Goal: Transaction & Acquisition: Purchase product/service

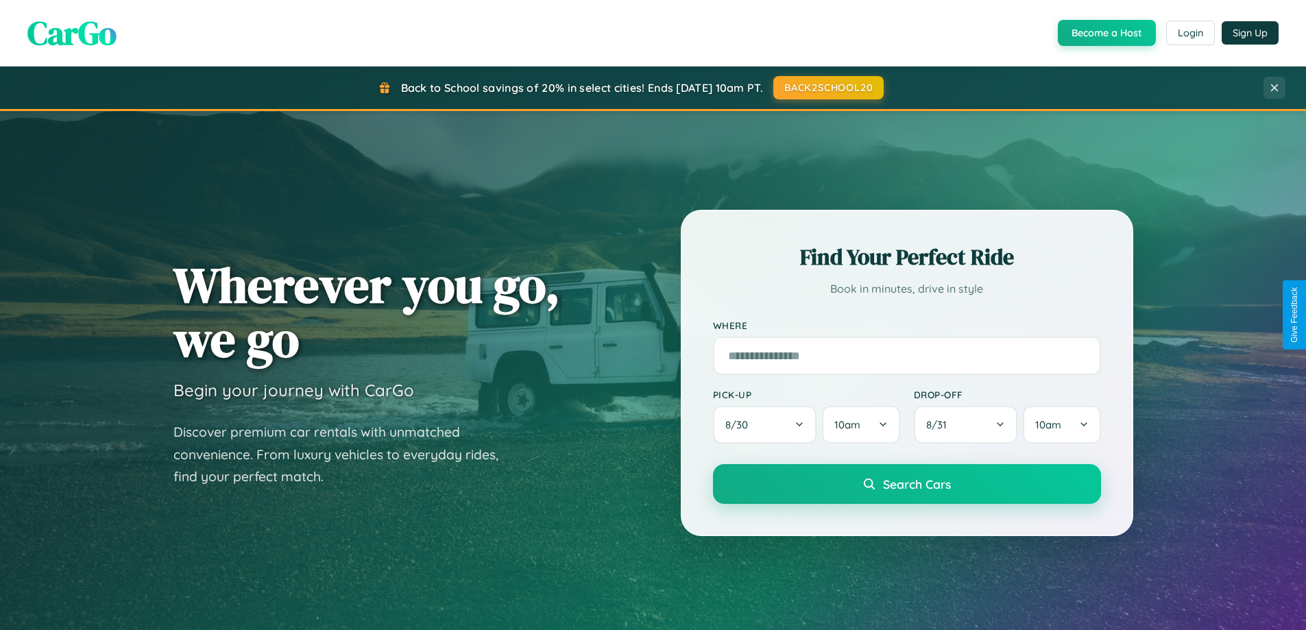
scroll to position [591, 0]
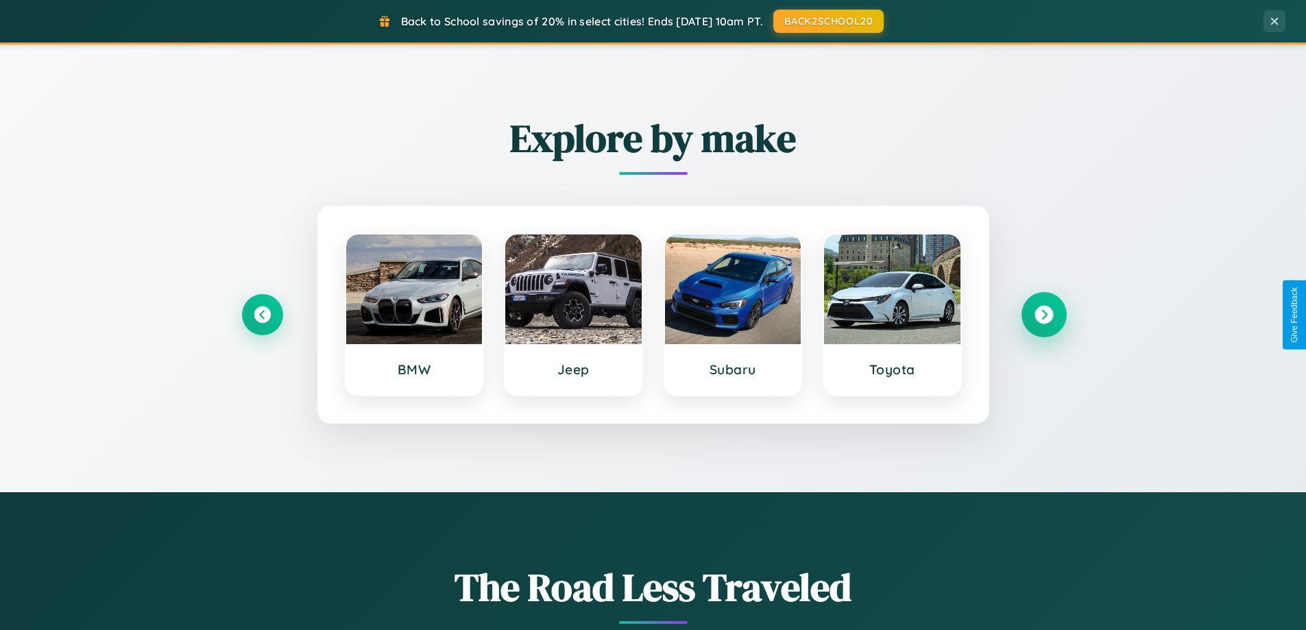
click at [1043, 315] on icon at bounding box center [1043, 315] width 19 height 19
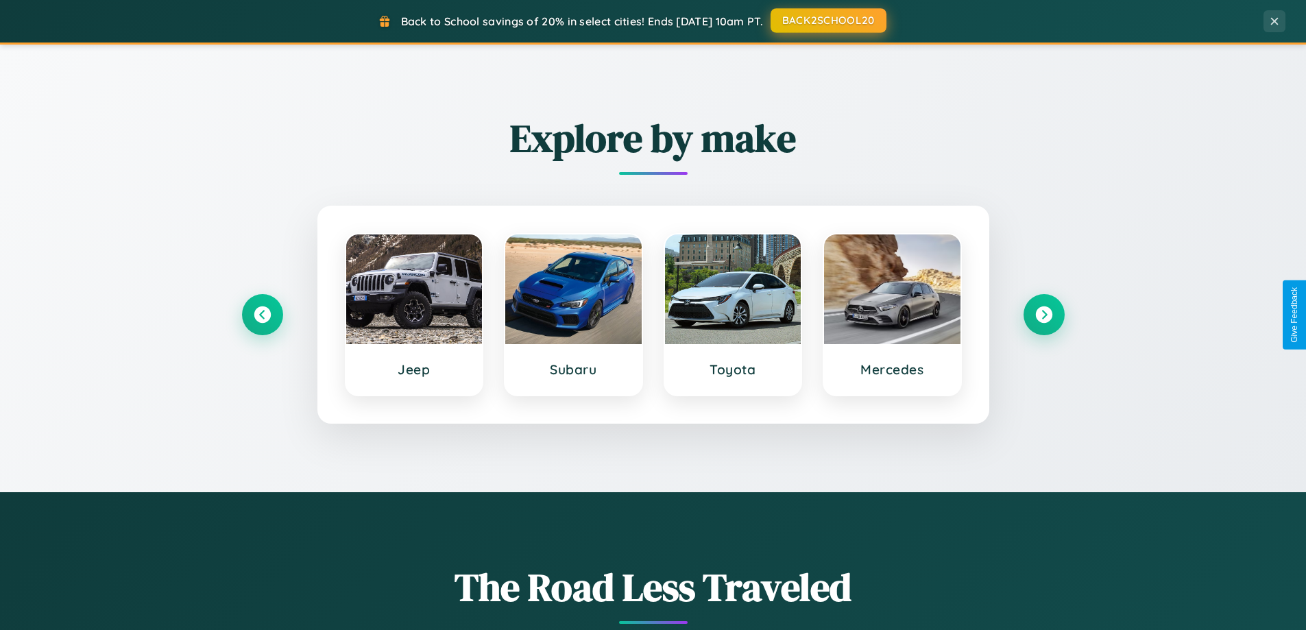
click at [827, 21] on button "BACK2SCHOOL20" at bounding box center [829, 20] width 116 height 25
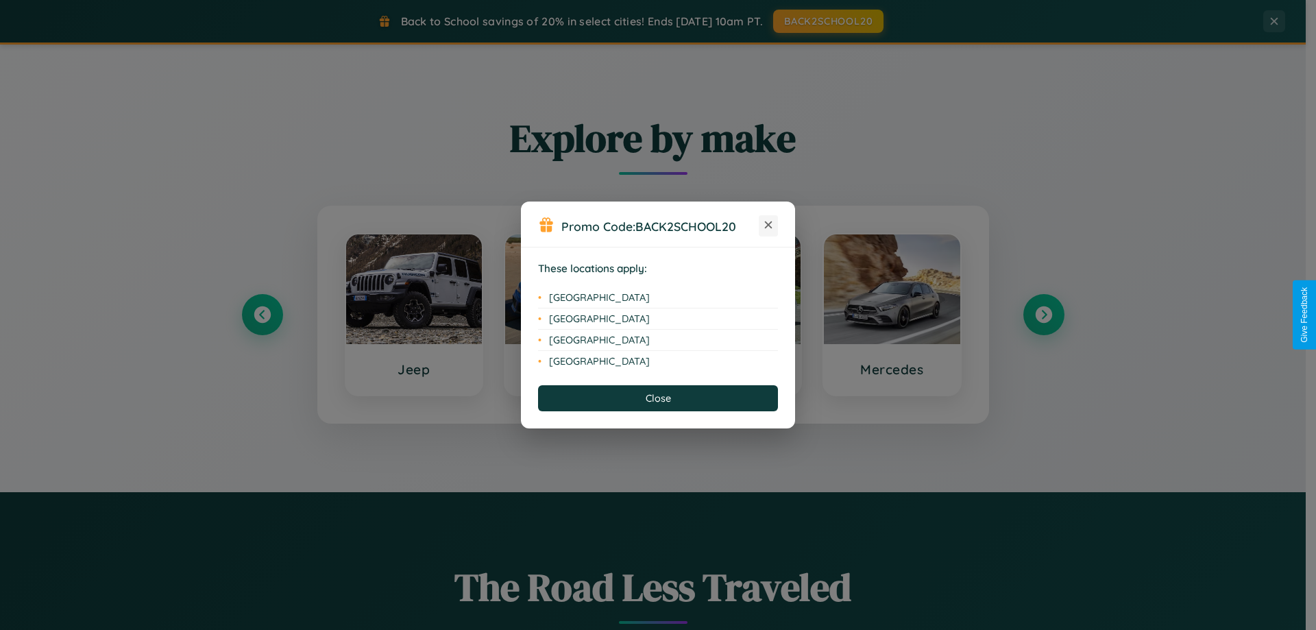
click at [768, 226] on icon at bounding box center [769, 225] width 8 height 8
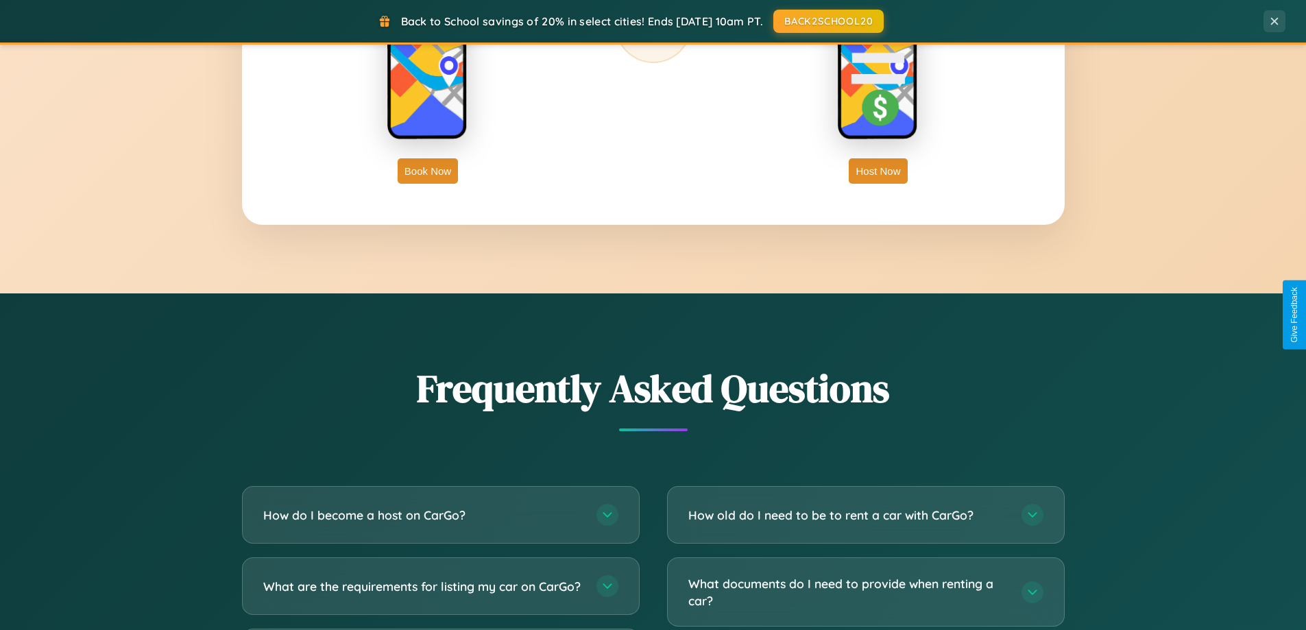
scroll to position [2638, 0]
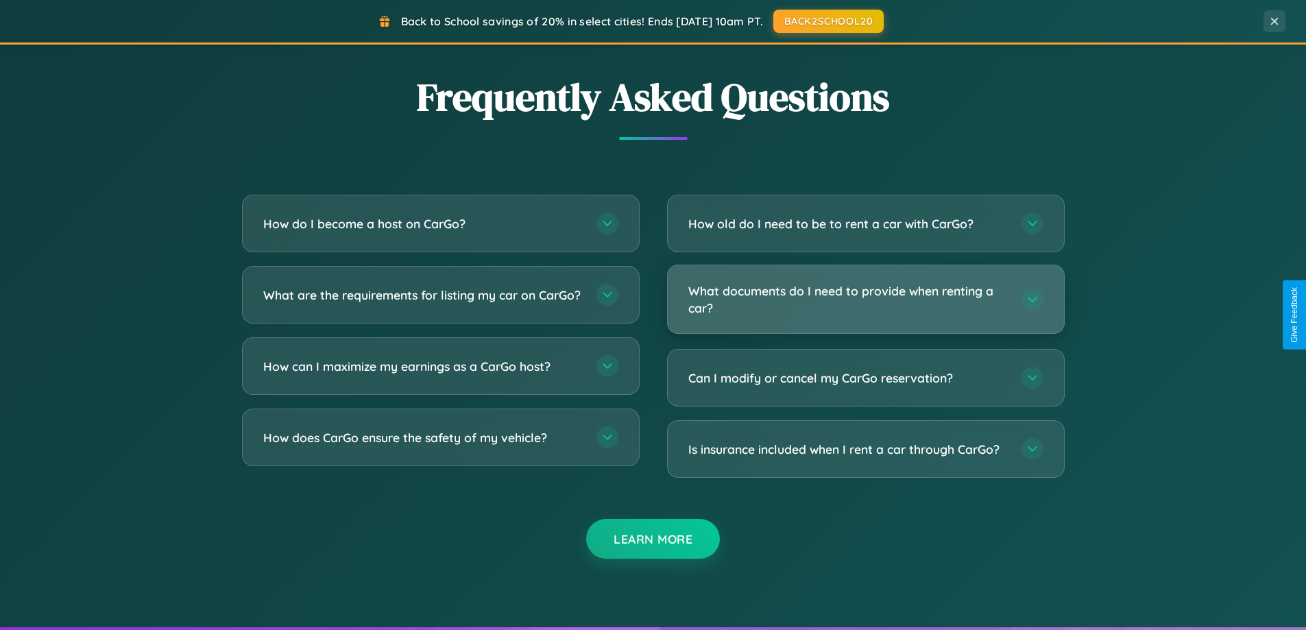
click at [865, 299] on h3 "What documents do I need to provide when renting a car?" at bounding box center [847, 299] width 319 height 34
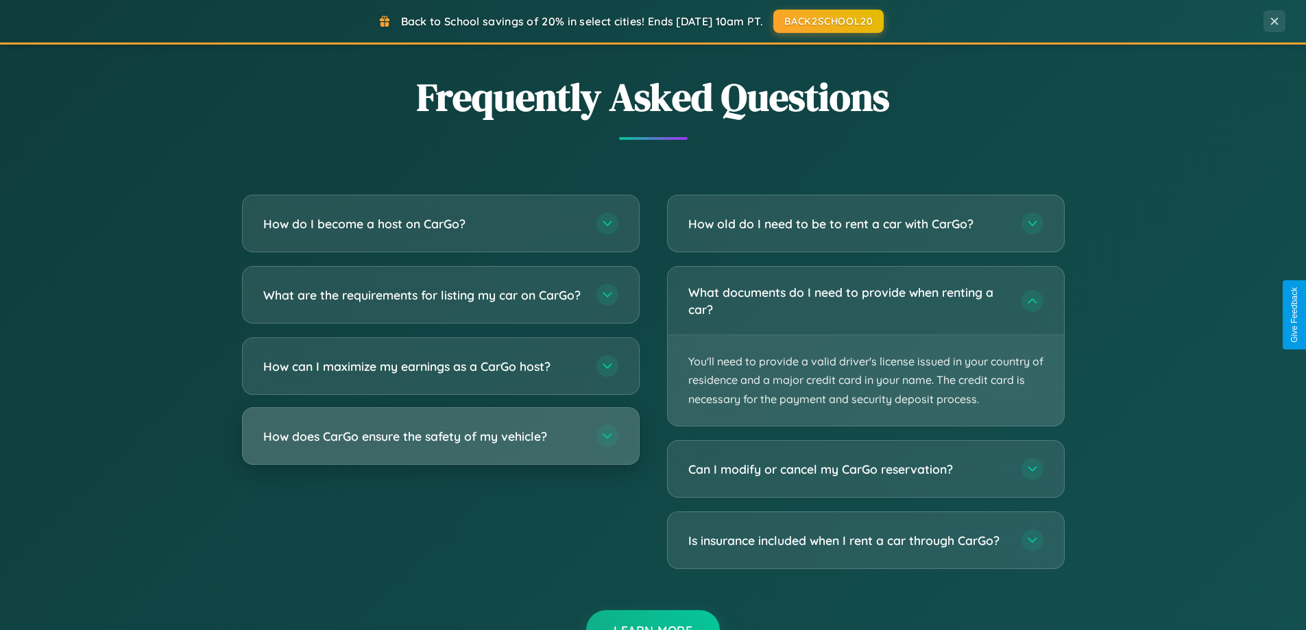
click at [440, 445] on h3 "How does CarGo ensure the safety of my vehicle?" at bounding box center [422, 436] width 319 height 17
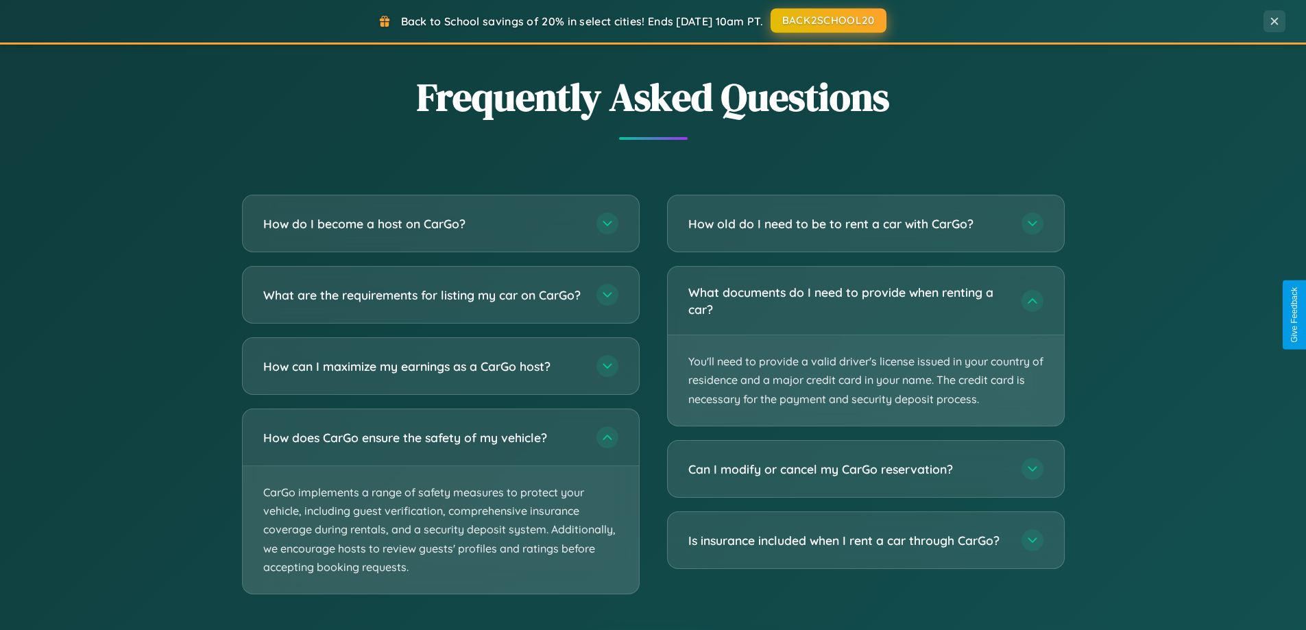
click at [827, 21] on button "BACK2SCHOOL20" at bounding box center [829, 20] width 116 height 25
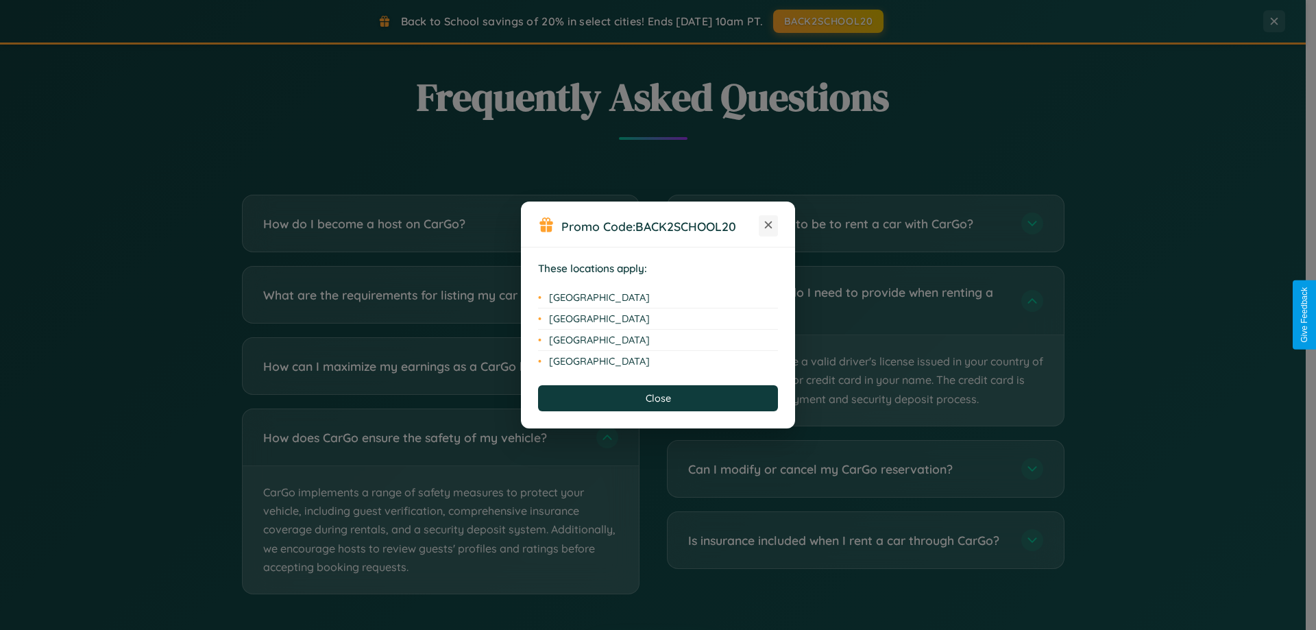
click at [768, 226] on icon at bounding box center [769, 225] width 8 height 8
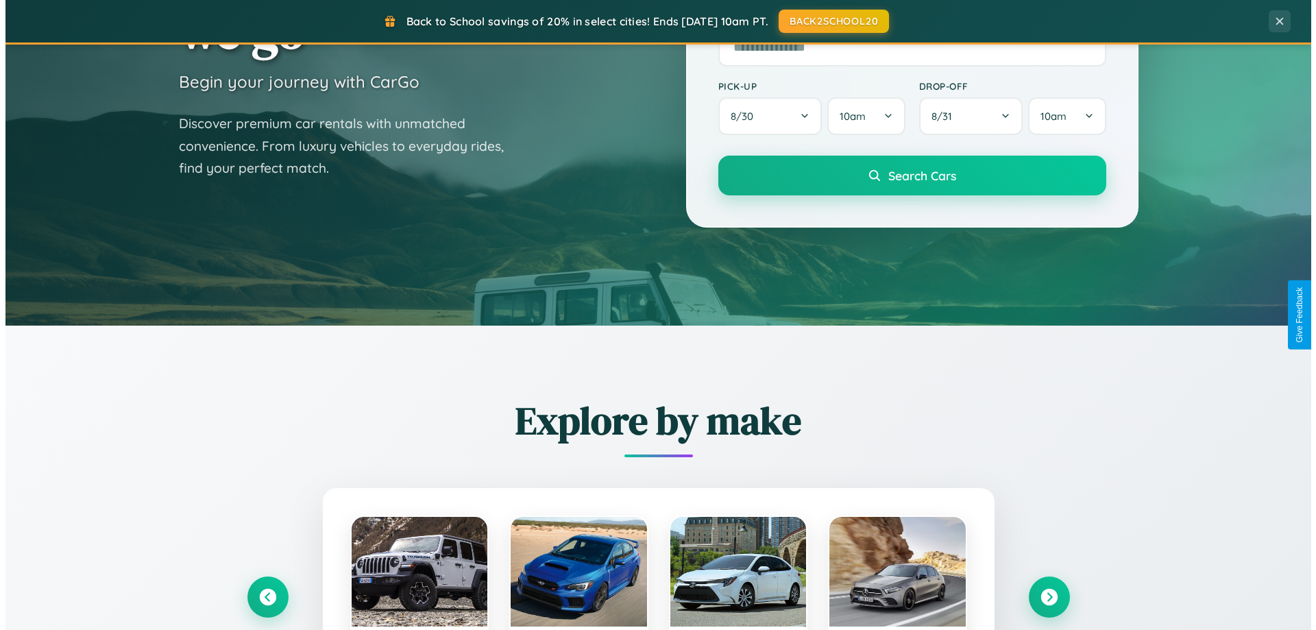
scroll to position [0, 0]
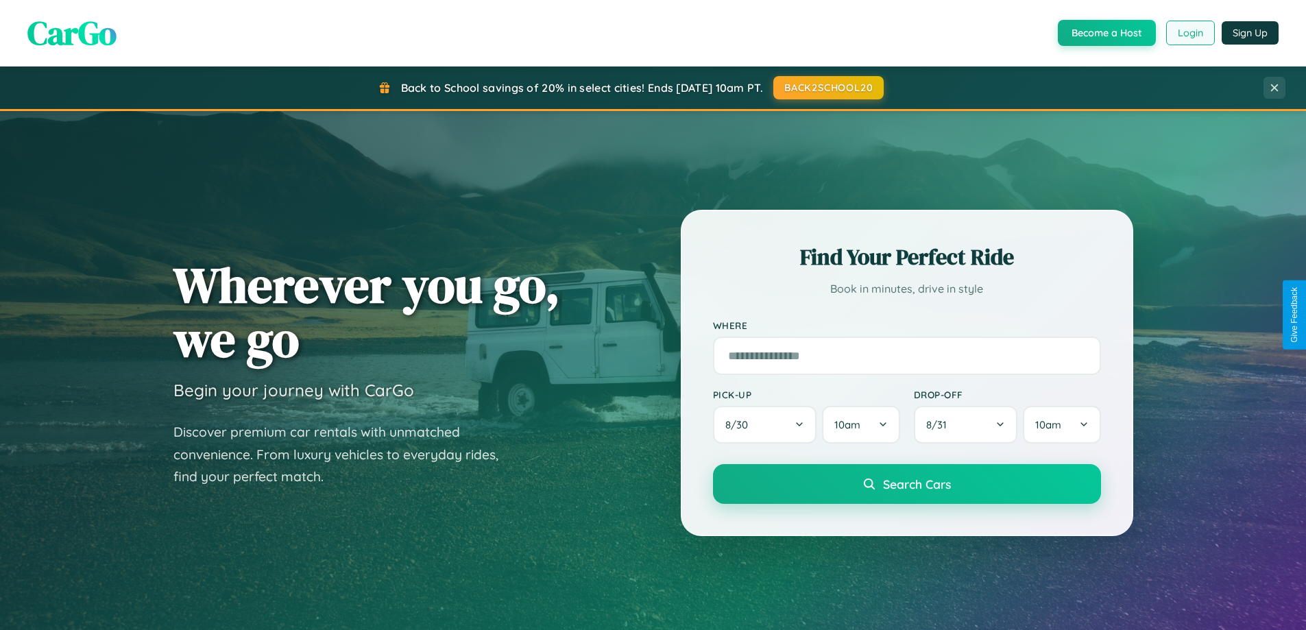
click at [1189, 33] on button "Login" at bounding box center [1190, 33] width 49 height 25
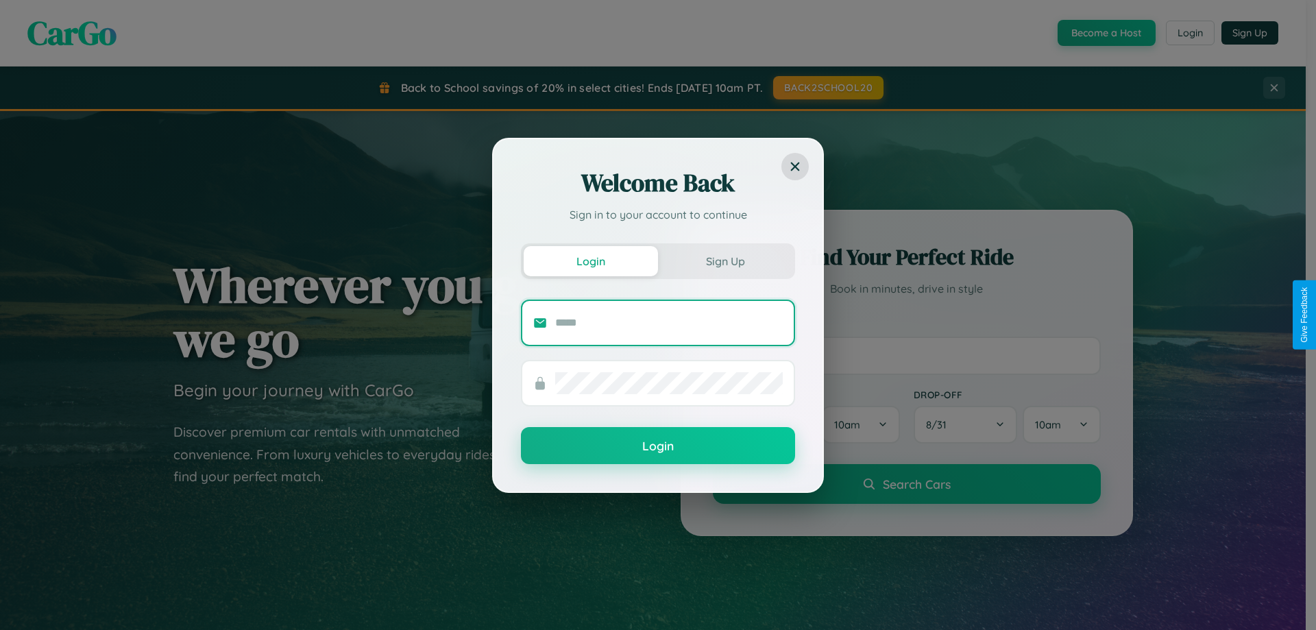
click at [669, 322] on input "text" at bounding box center [669, 323] width 228 height 22
type input "**********"
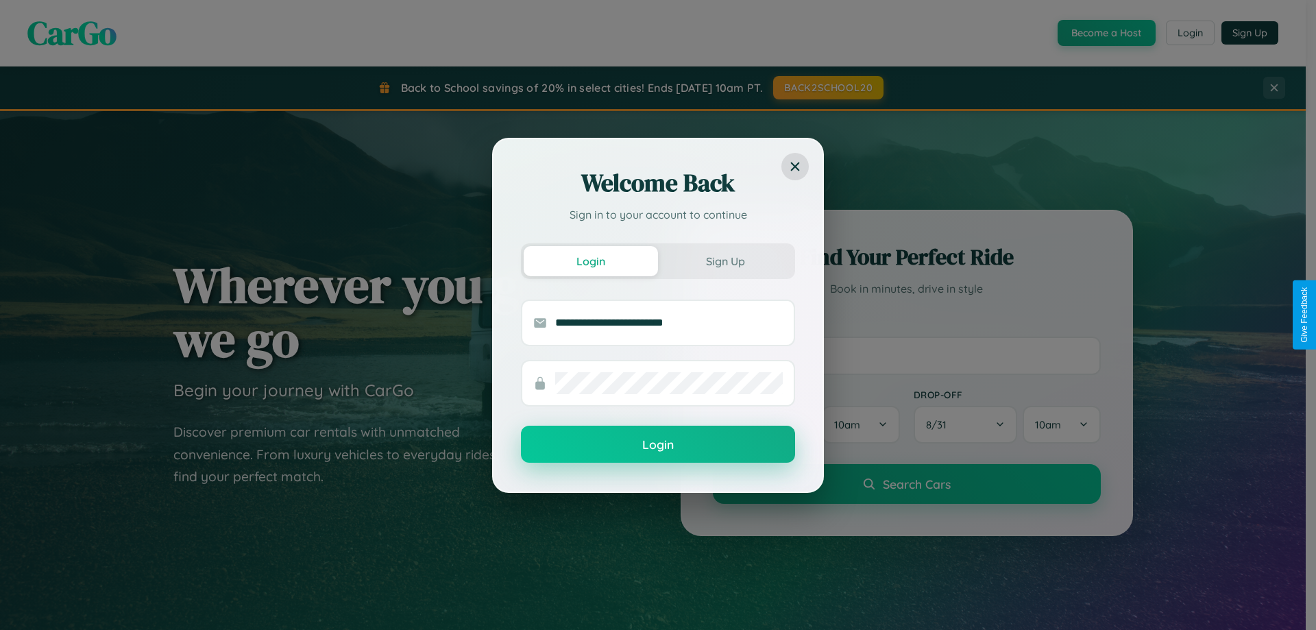
click at [658, 445] on button "Login" at bounding box center [658, 444] width 274 height 37
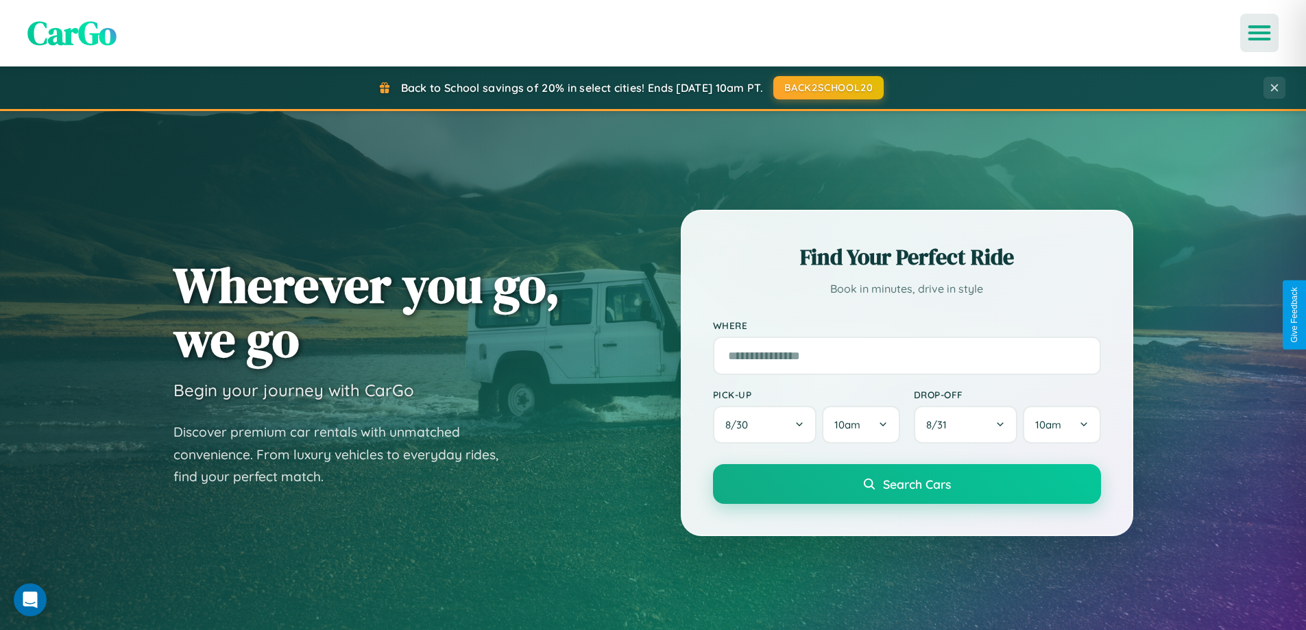
click at [1259, 33] on icon "Open menu" at bounding box center [1260, 33] width 20 height 12
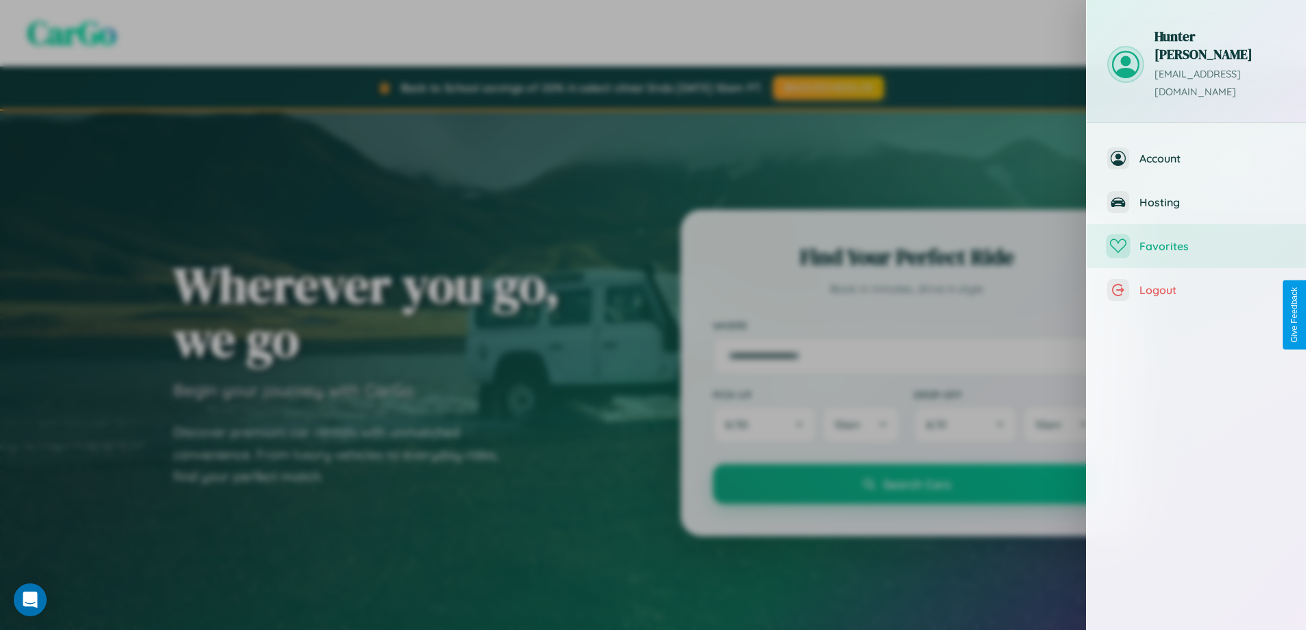
click at [1196, 239] on span "Favorites" at bounding box center [1212, 246] width 146 height 14
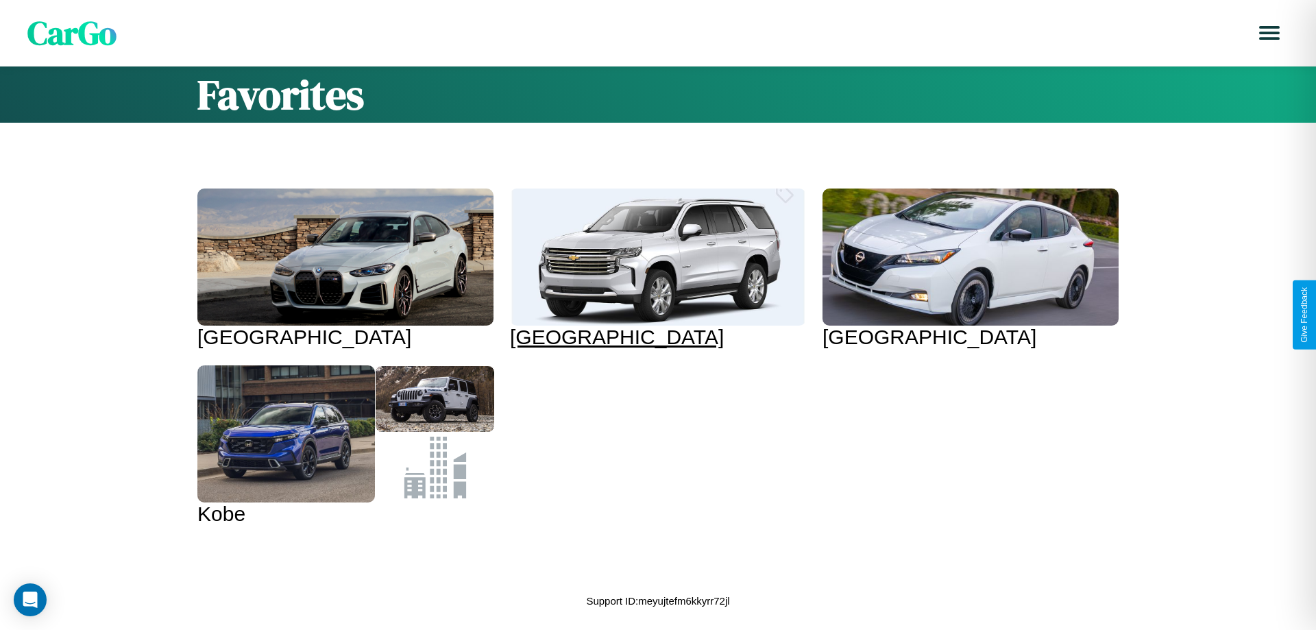
click at [644, 269] on div at bounding box center [658, 257] width 296 height 137
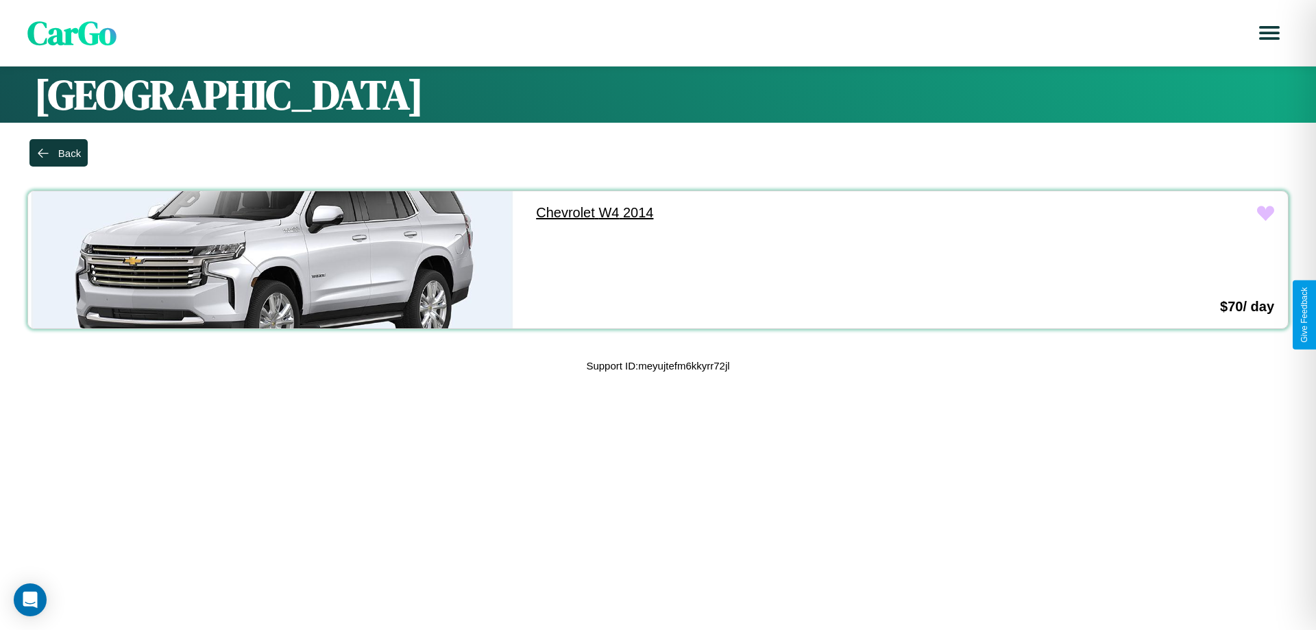
click at [760, 213] on link "Chevrolet W4 2014" at bounding box center [765, 212] width 487 height 43
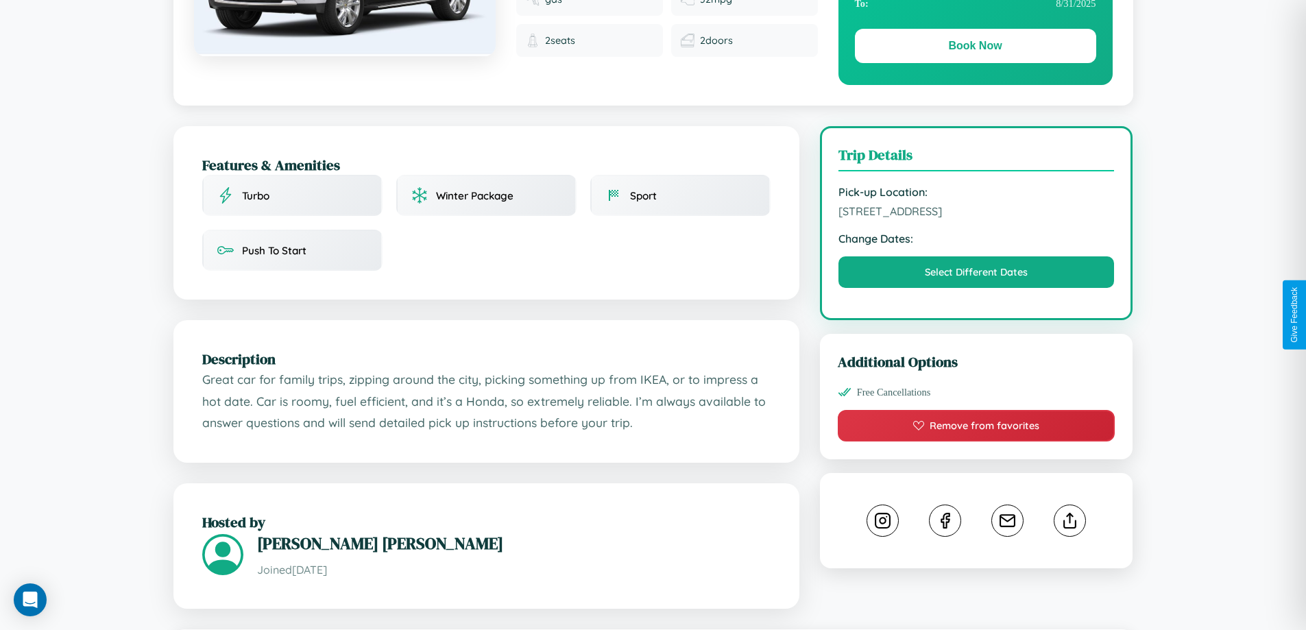
scroll to position [141, 0]
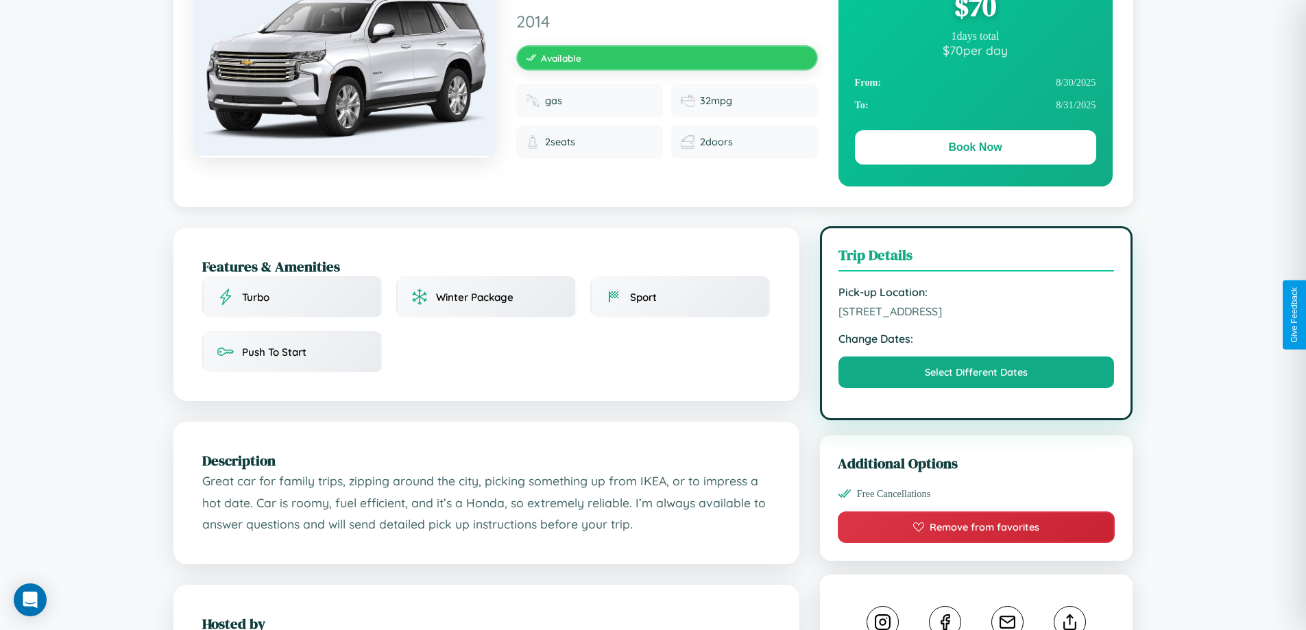
click at [976, 314] on span "7878 Church Street Lisbon 61997 Portugal" at bounding box center [976, 311] width 276 height 14
click at [976, 313] on span "7878 Church Street Lisbon 61997 Portugal" at bounding box center [976, 311] width 276 height 14
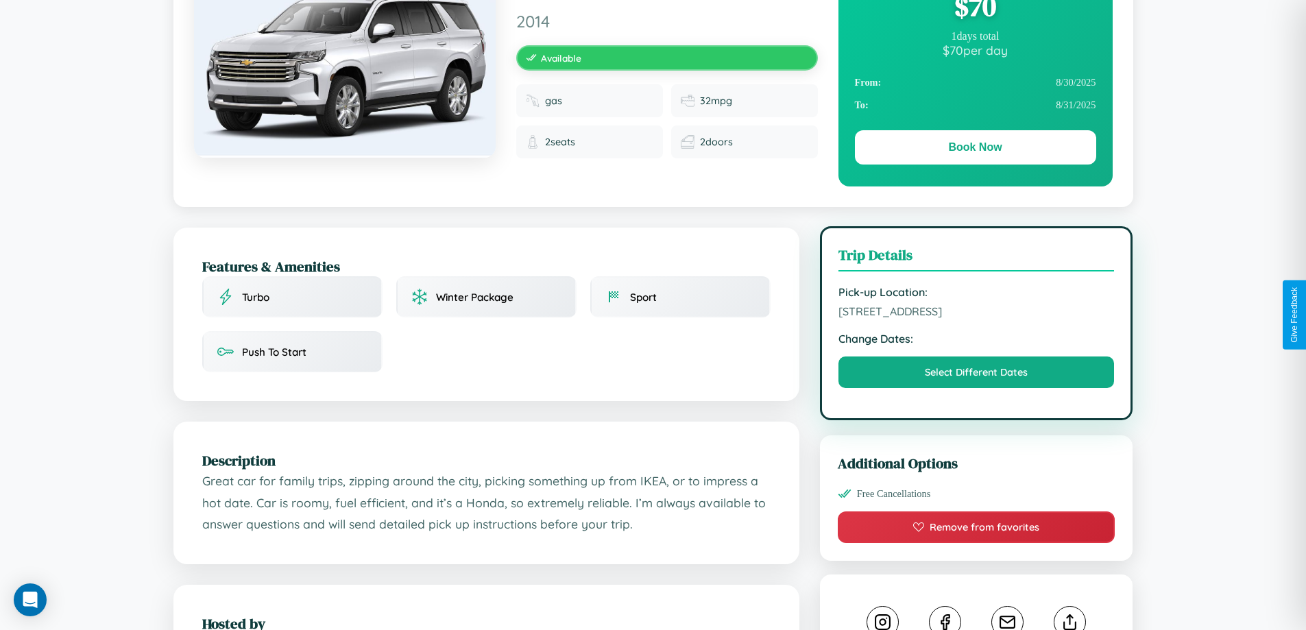
click at [976, 313] on span "7878 Church Street Lisbon 61997 Portugal" at bounding box center [976, 311] width 276 height 14
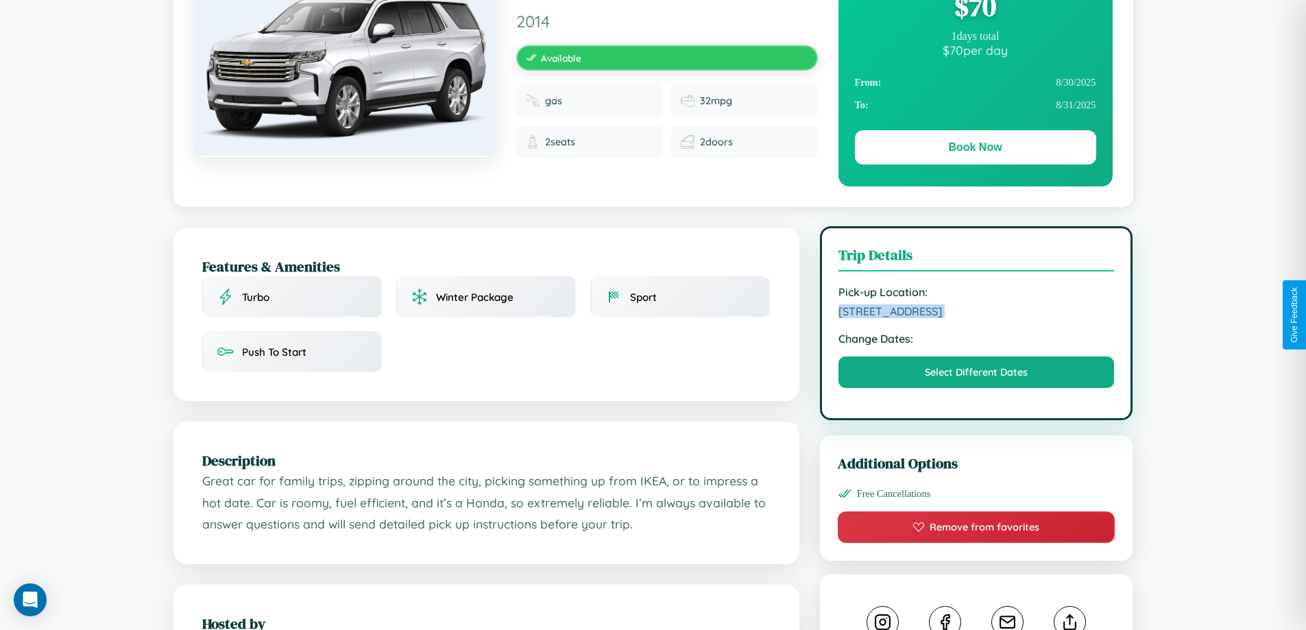
click at [976, 313] on span "7878 Church Street Lisbon 61997 Portugal" at bounding box center [976, 311] width 276 height 14
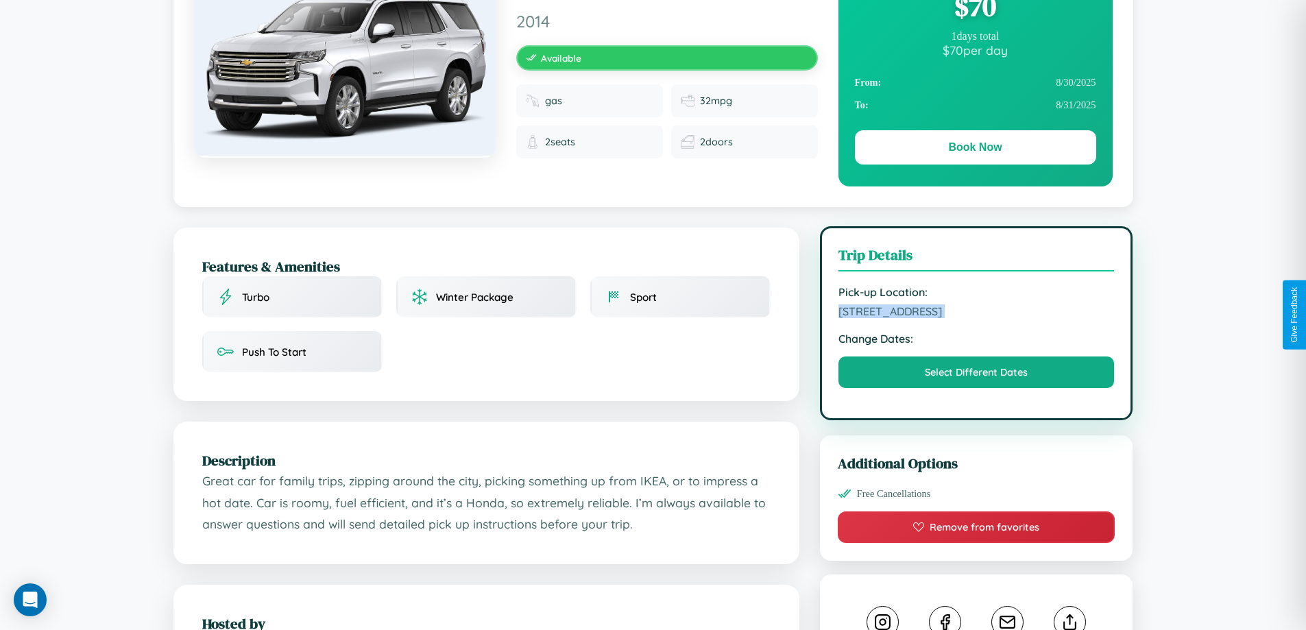
click at [976, 313] on span "7878 Church Street Lisbon 61997 Portugal" at bounding box center [976, 311] width 276 height 14
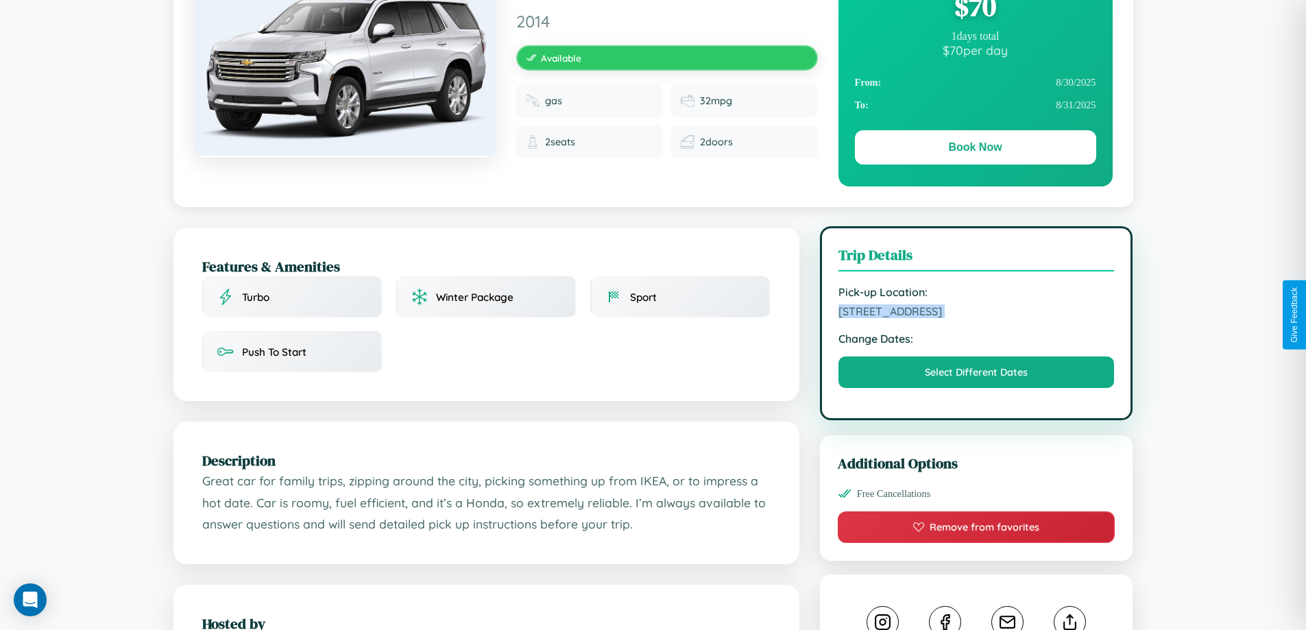
click at [976, 313] on span "7878 Church Street Lisbon 61997 Portugal" at bounding box center [976, 311] width 276 height 14
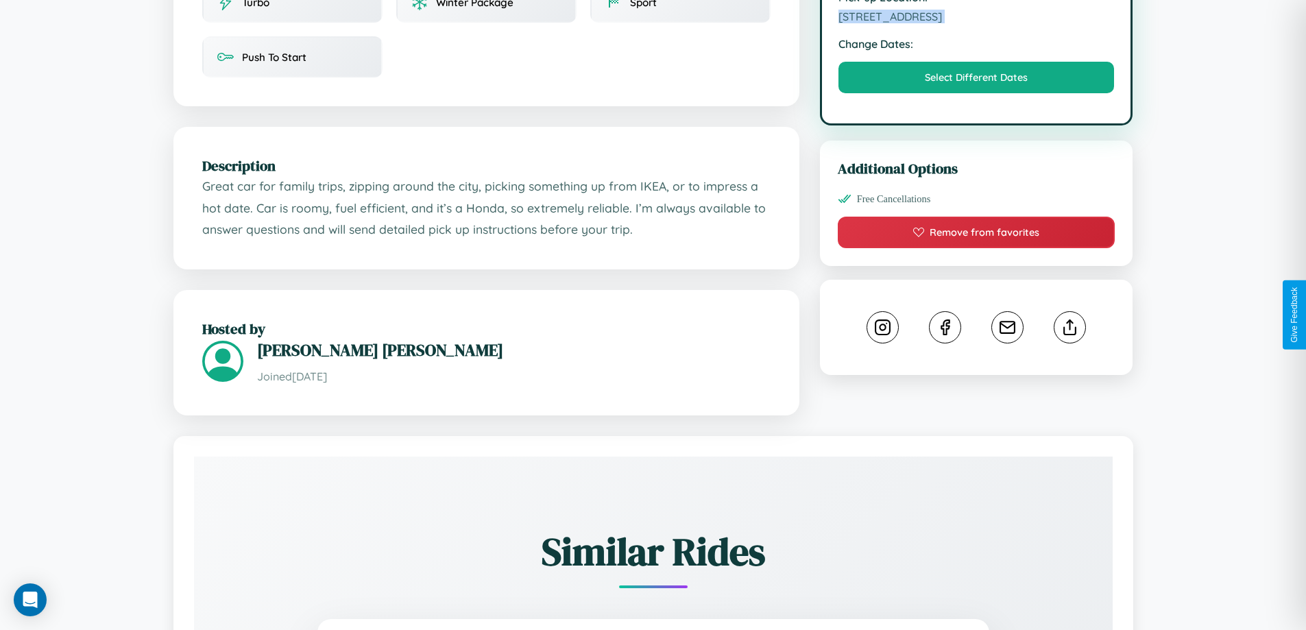
scroll to position [450, 0]
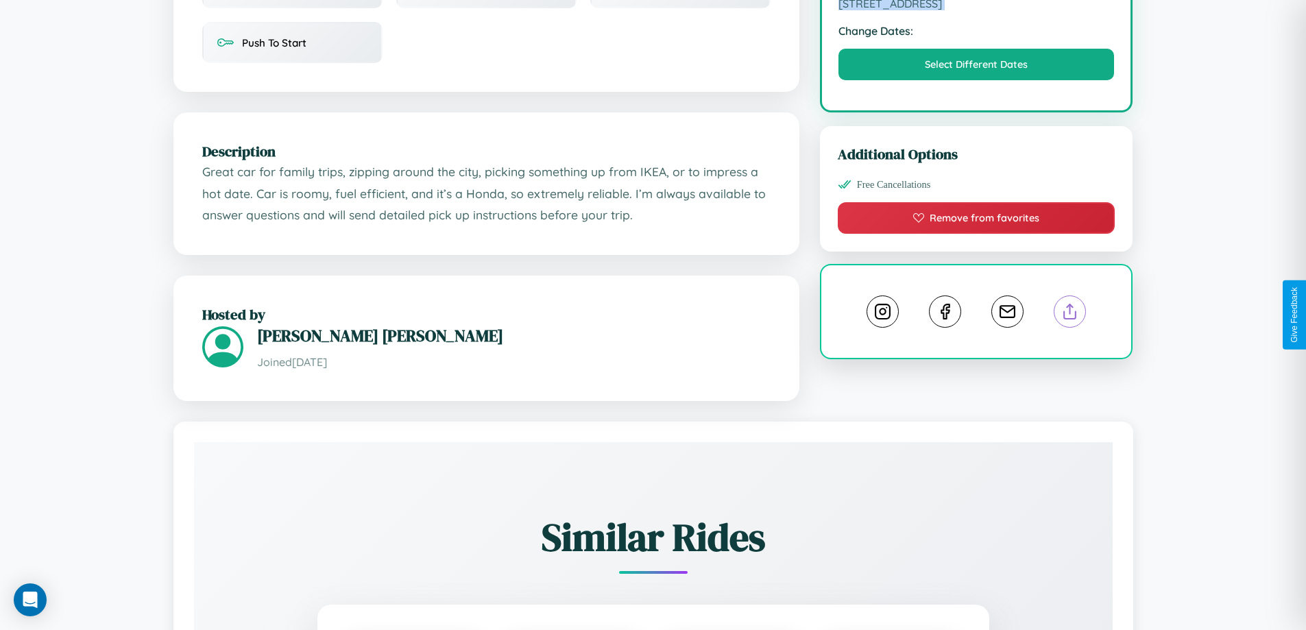
click at [1070, 313] on line at bounding box center [1070, 309] width 0 height 10
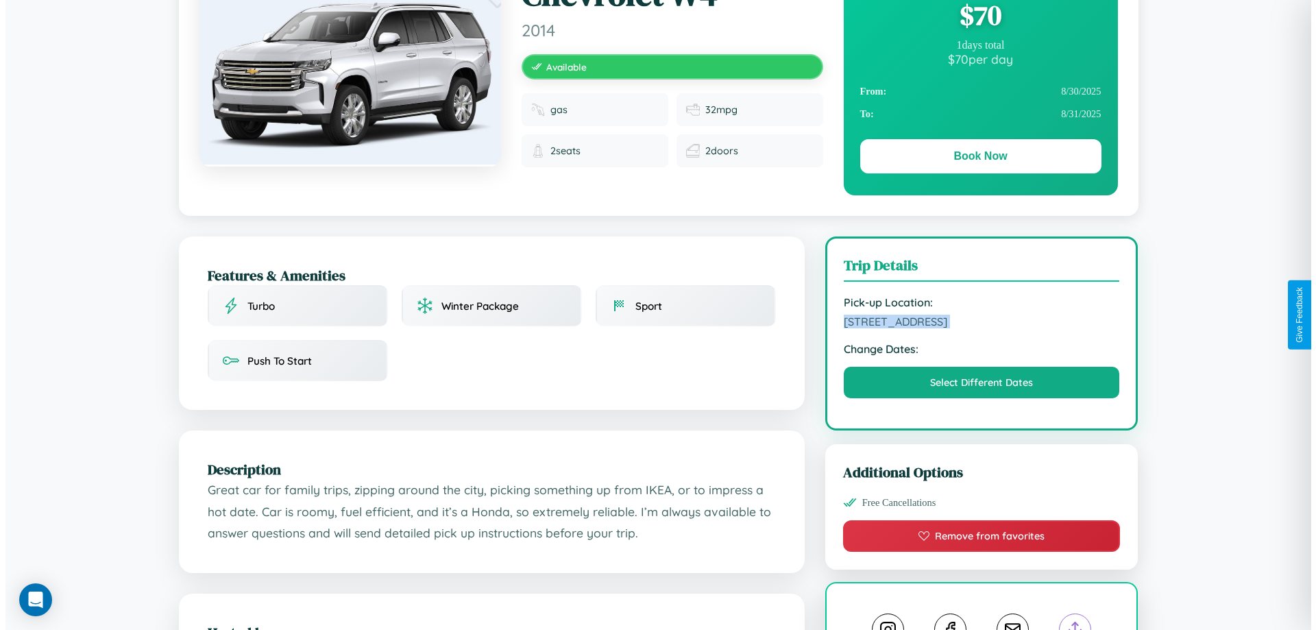
scroll to position [0, 0]
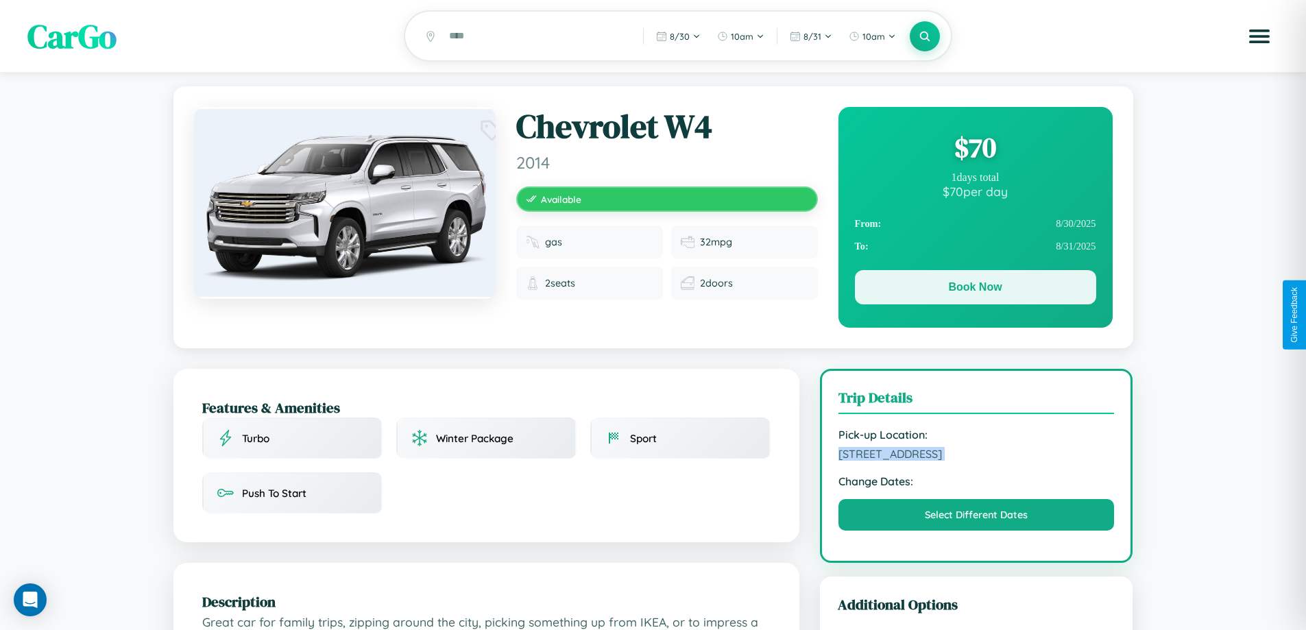
click at [975, 290] on button "Book Now" at bounding box center [975, 287] width 241 height 34
